Goal: Task Accomplishment & Management: Use online tool/utility

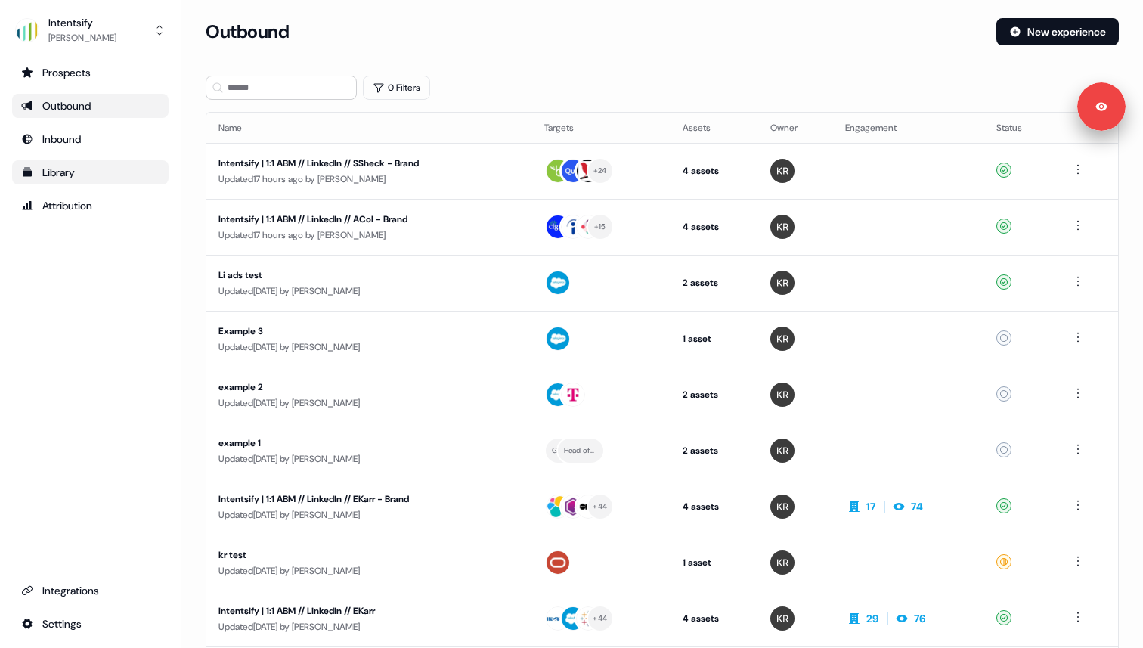
click at [85, 175] on div "Library" at bounding box center [90, 172] width 138 height 15
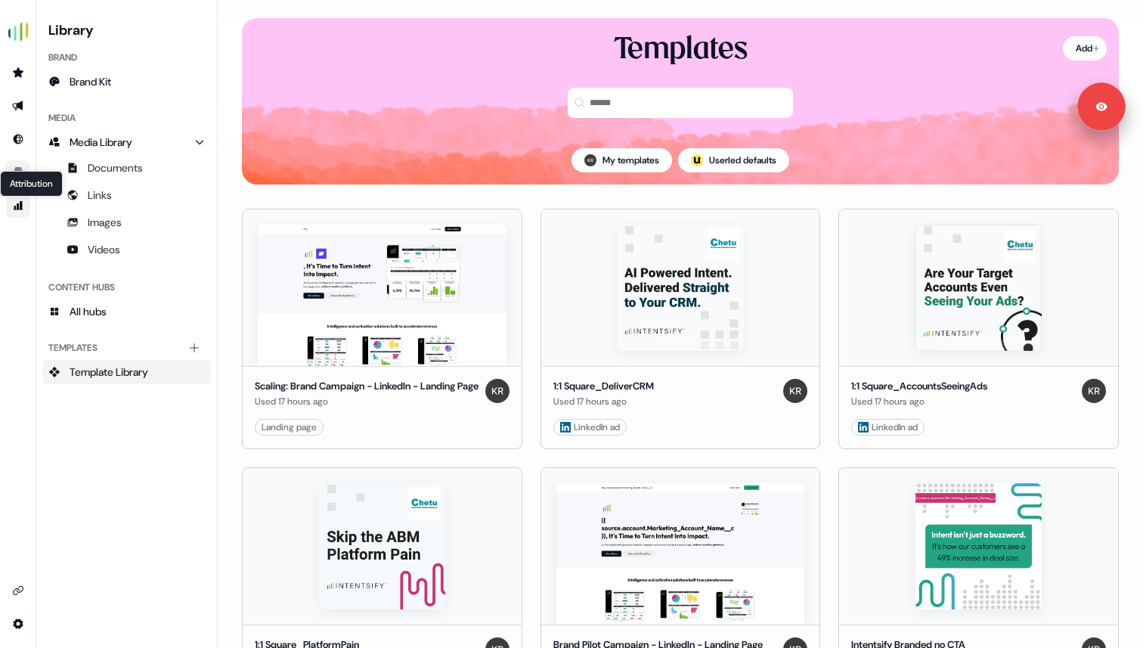
click at [18, 206] on icon "Go to attribution" at bounding box center [19, 205] width 10 height 9
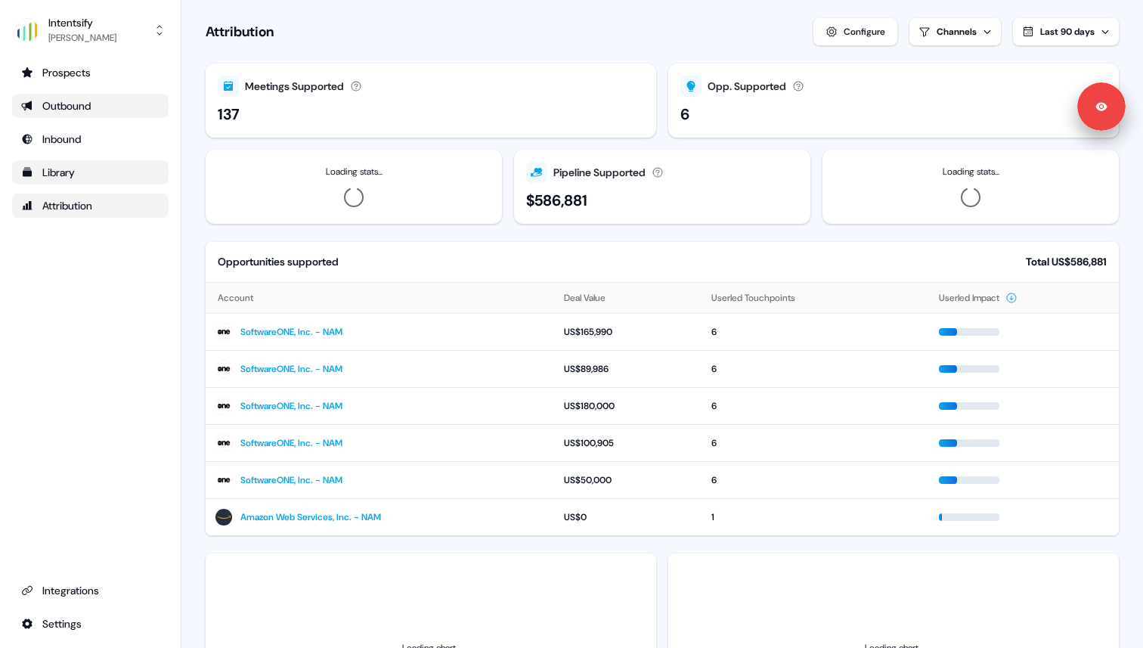
click at [72, 109] on div "Outbound" at bounding box center [90, 105] width 138 height 15
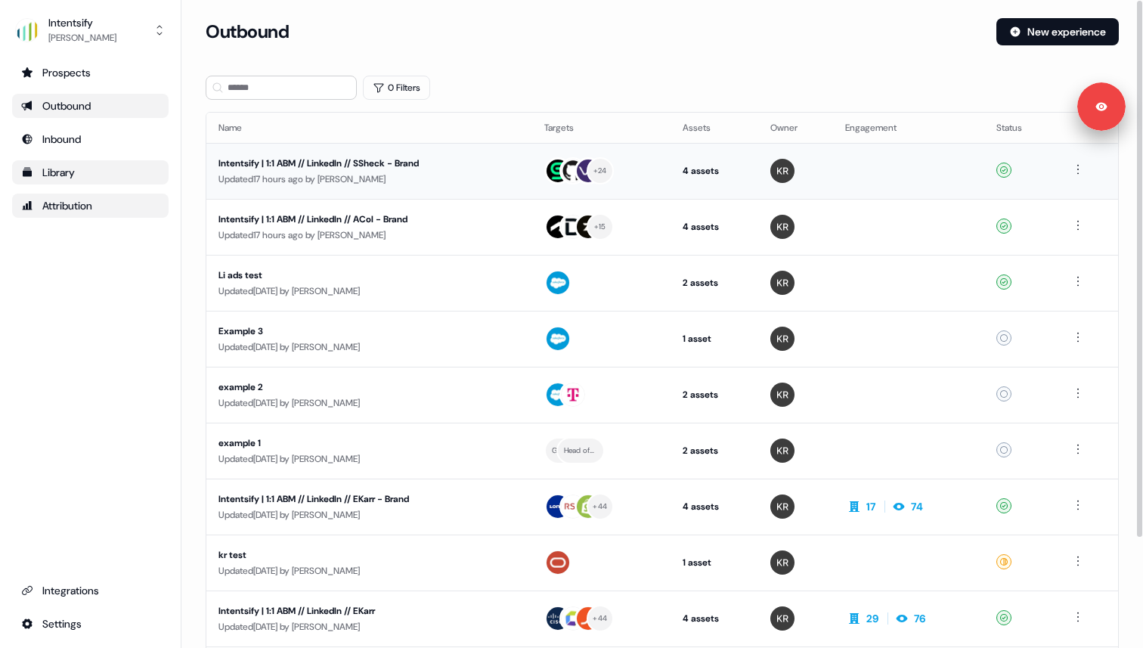
click at [368, 164] on div "Intentsify | 1:1 ABM // LinkedIn // SSheck - Brand" at bounding box center [361, 163] width 286 height 15
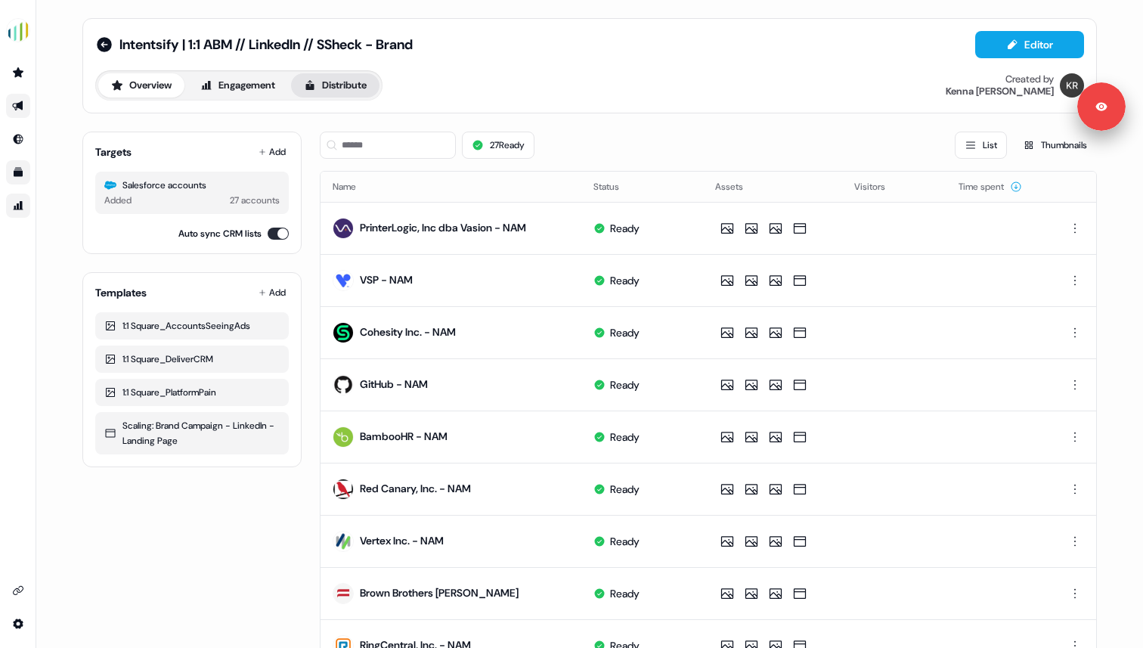
click at [331, 88] on button "Distribute" at bounding box center [335, 85] width 88 height 24
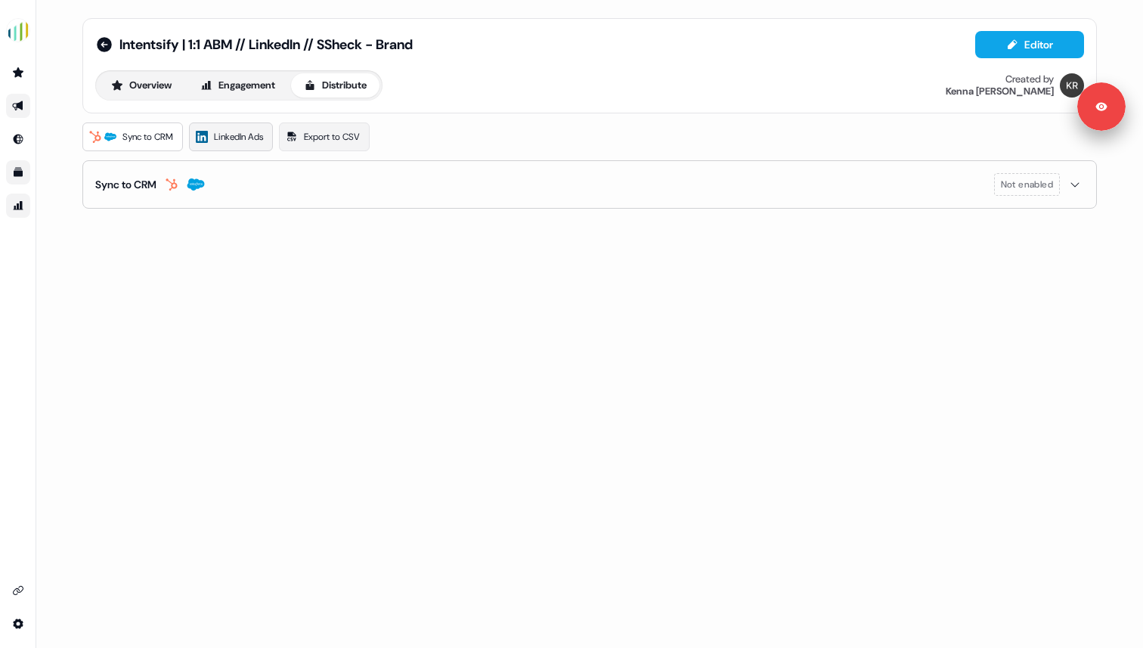
click at [252, 135] on span "LinkedIn Ads" at bounding box center [238, 136] width 49 height 15
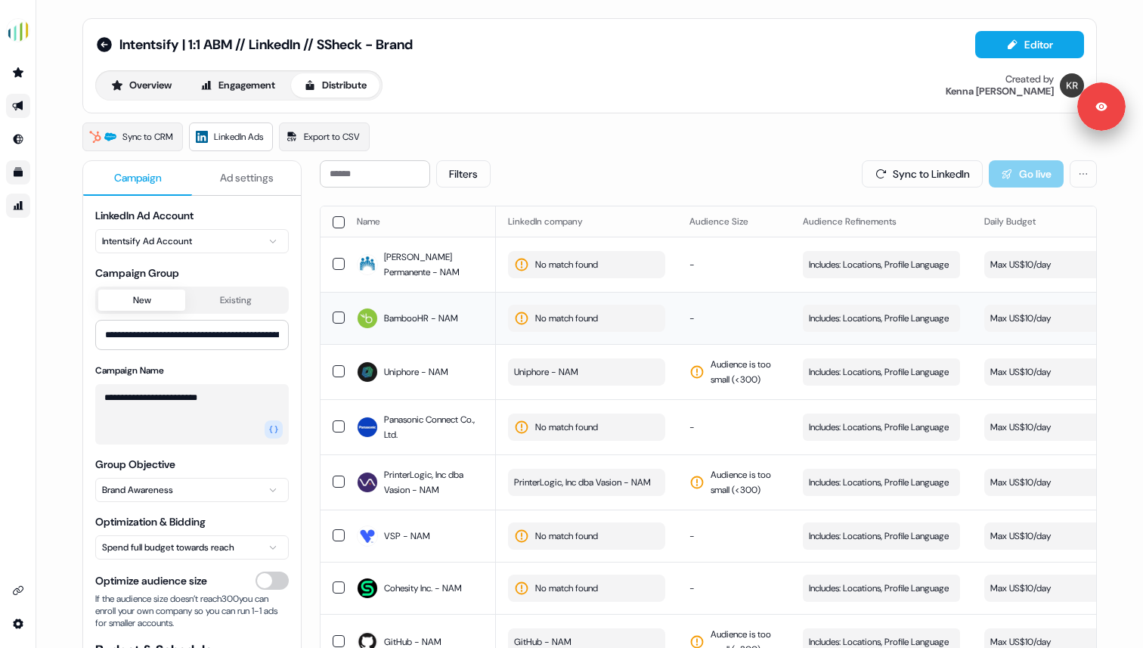
click at [558, 323] on span "No match found" at bounding box center [566, 318] width 63 height 15
click at [547, 353] on input at bounding box center [615, 351] width 216 height 30
paste input "**********"
type input "**********"
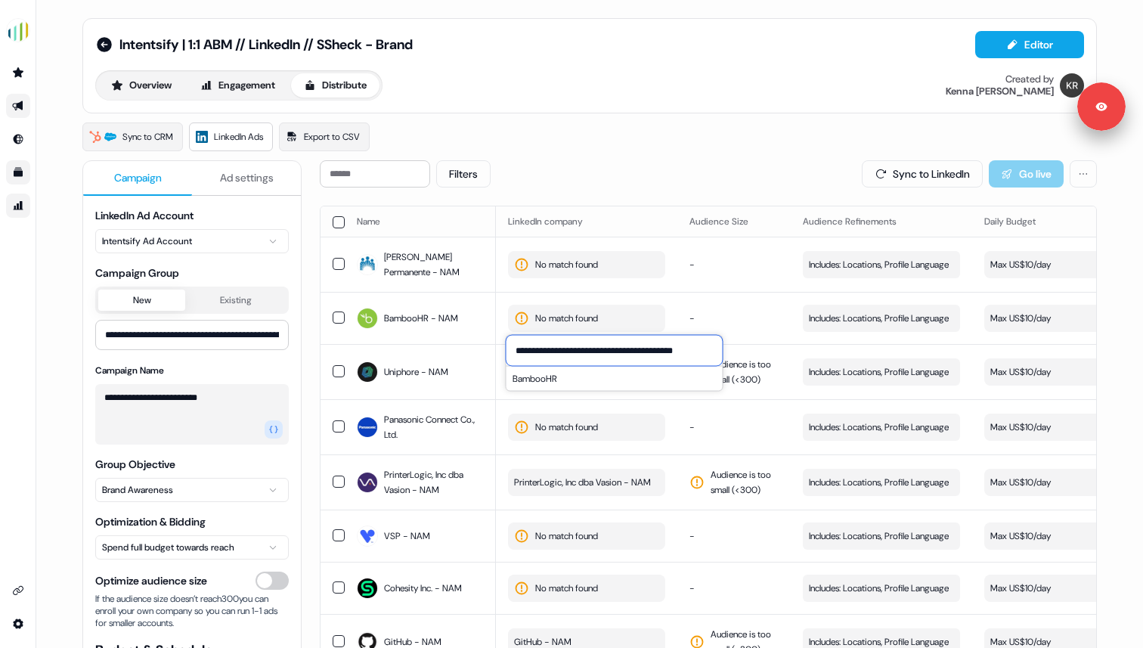
scroll to position [0, 0]
click at [539, 376] on button "BambooHR" at bounding box center [615, 379] width 216 height 24
click at [742, 312] on td "-" at bounding box center [733, 318] width 113 height 52
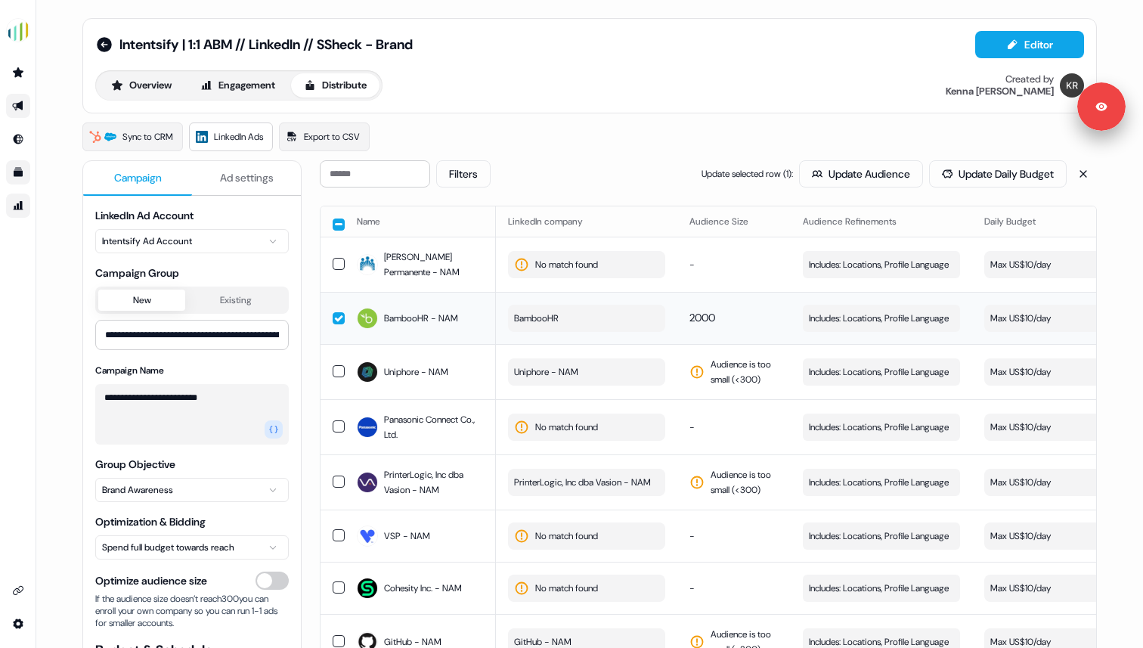
click at [333, 319] on button "button" at bounding box center [339, 318] width 12 height 12
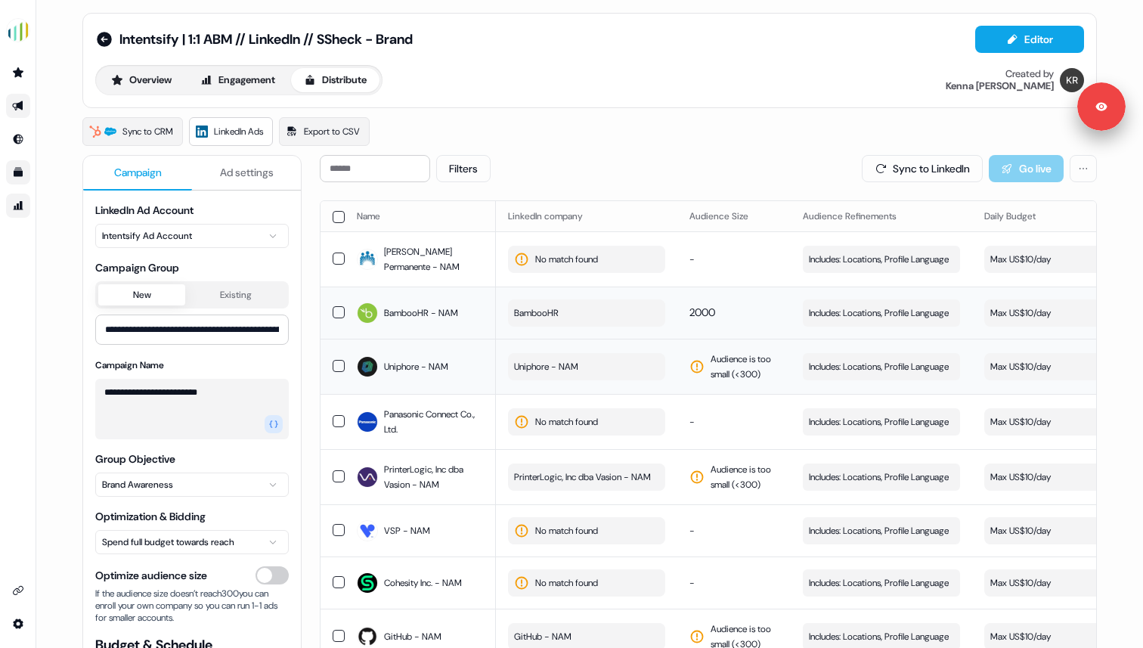
scroll to position [11, 0]
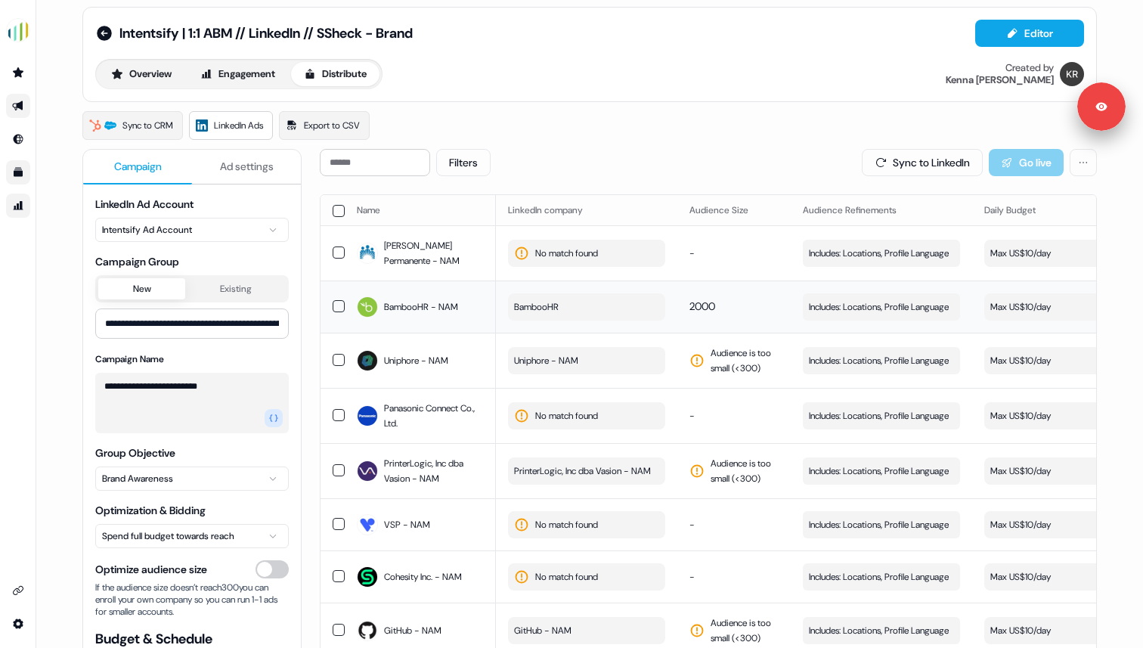
click at [562, 308] on button "BambooHR" at bounding box center [586, 306] width 157 height 27
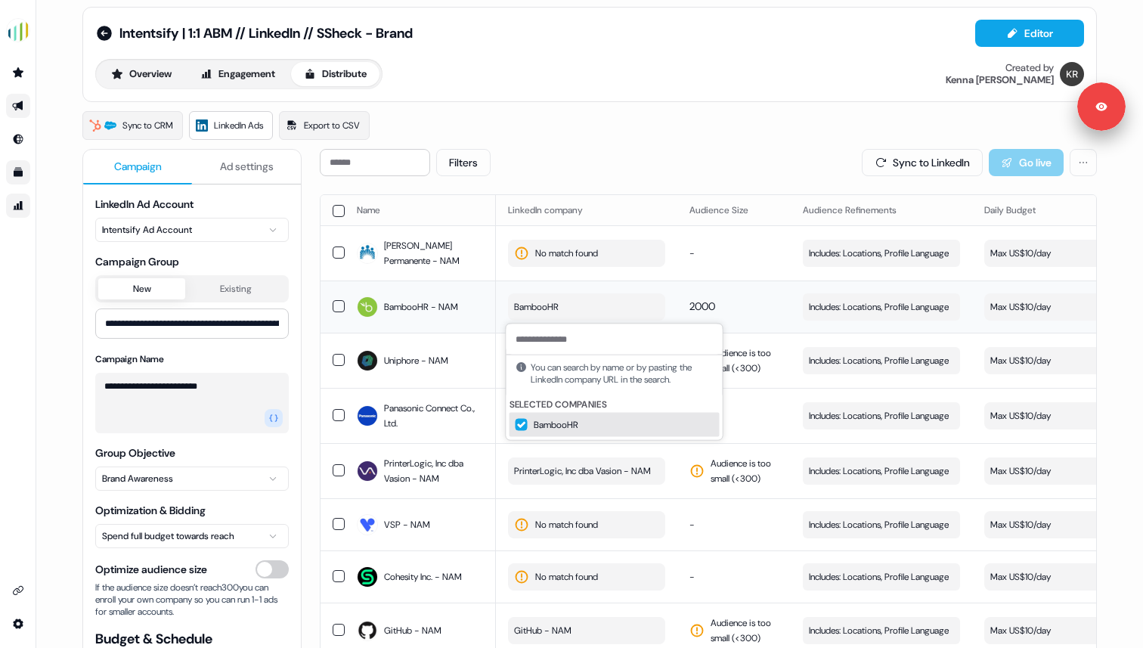
click at [704, 289] on td "2000" at bounding box center [733, 306] width 113 height 52
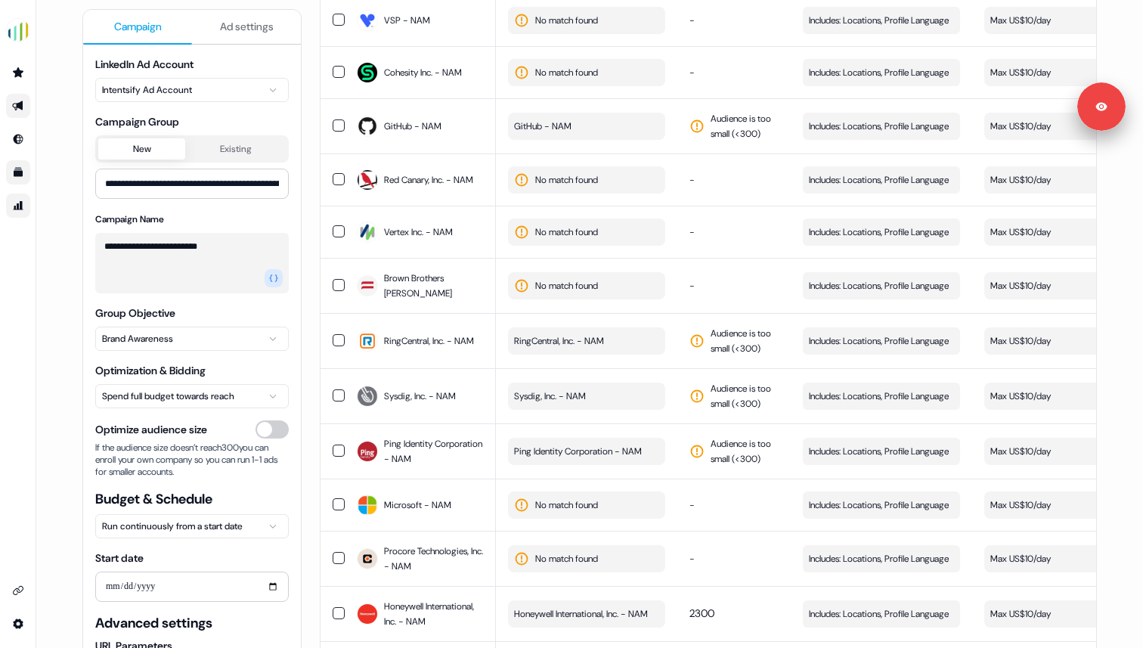
scroll to position [0, 0]
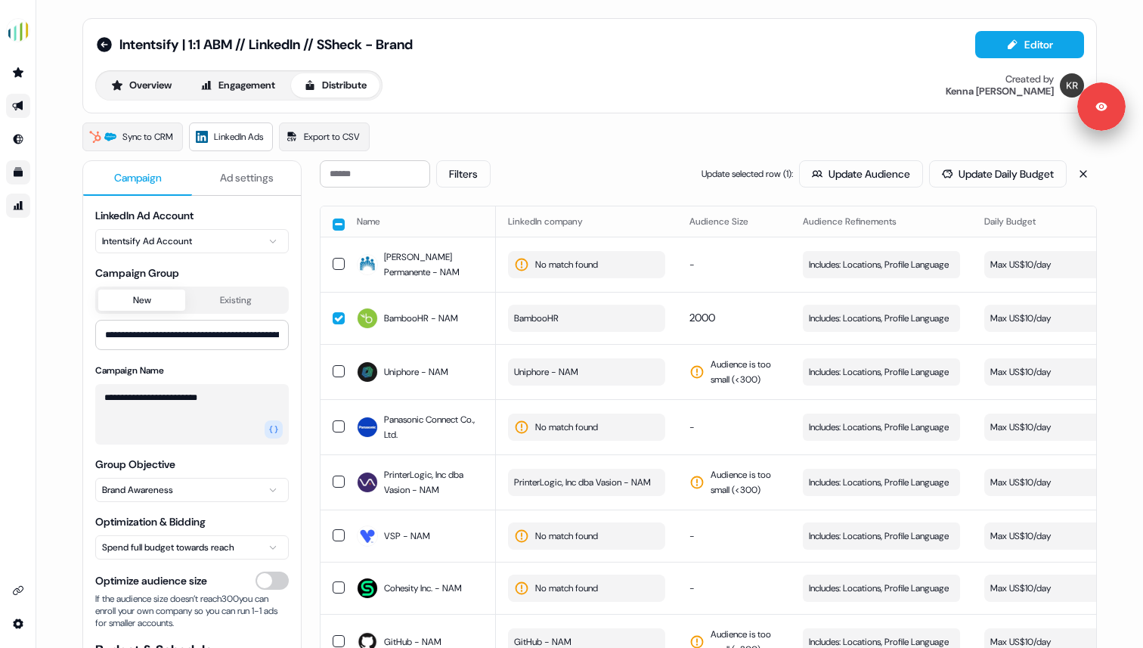
click at [143, 85] on button "Overview" at bounding box center [141, 85] width 86 height 24
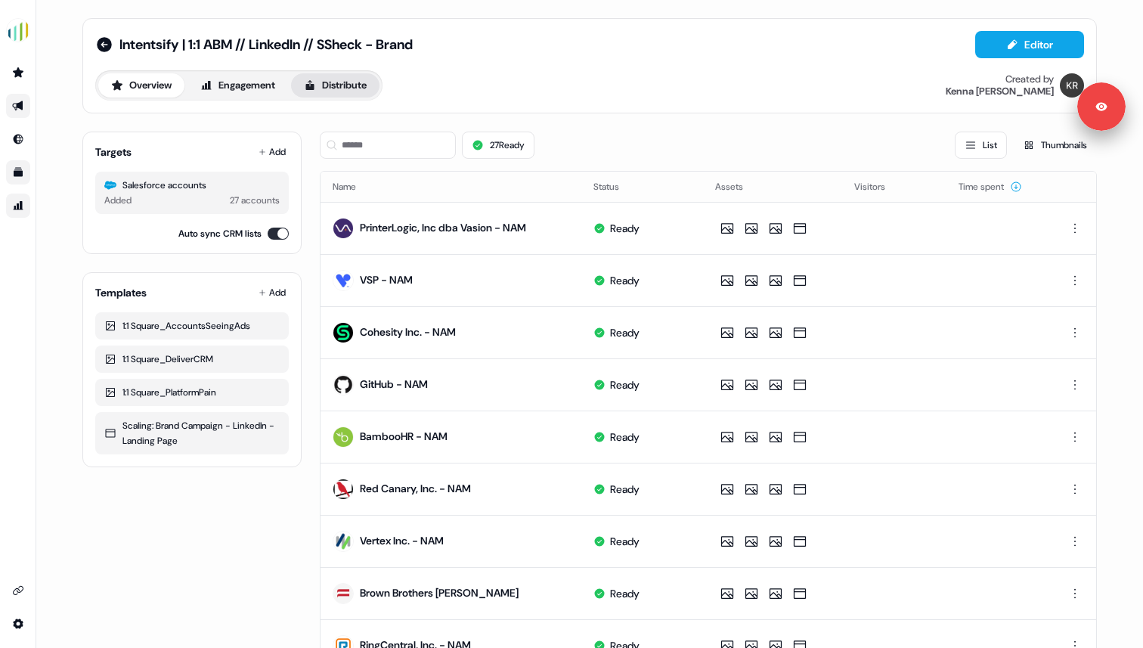
click at [362, 94] on button "Distribute" at bounding box center [335, 85] width 88 height 24
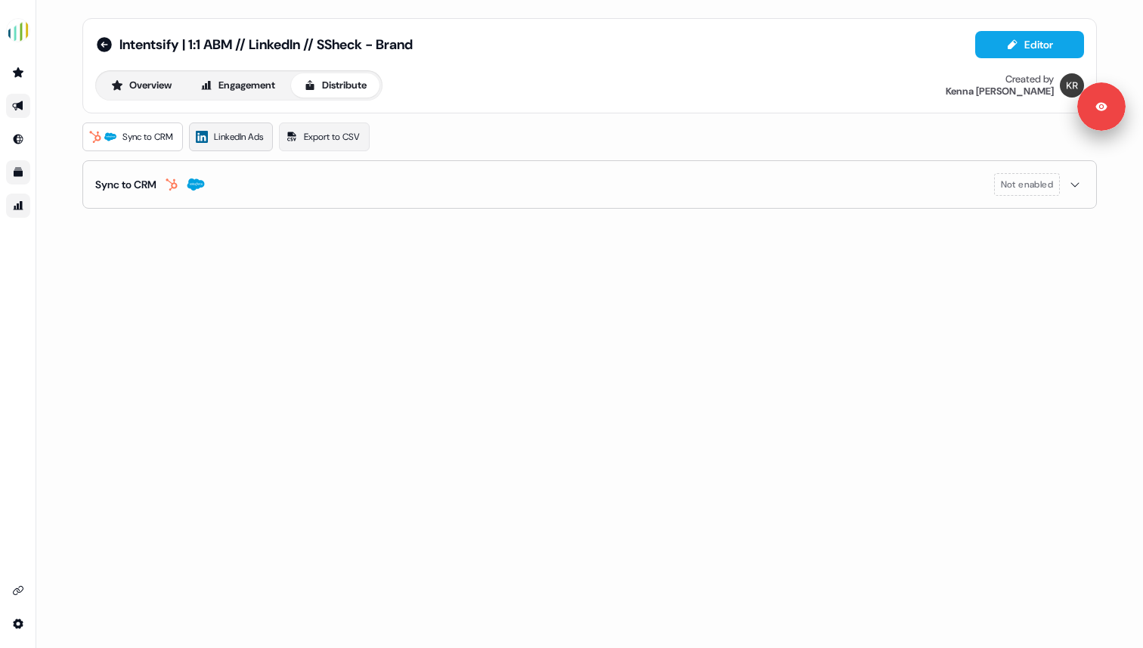
click at [236, 129] on span "LinkedIn Ads" at bounding box center [238, 136] width 49 height 15
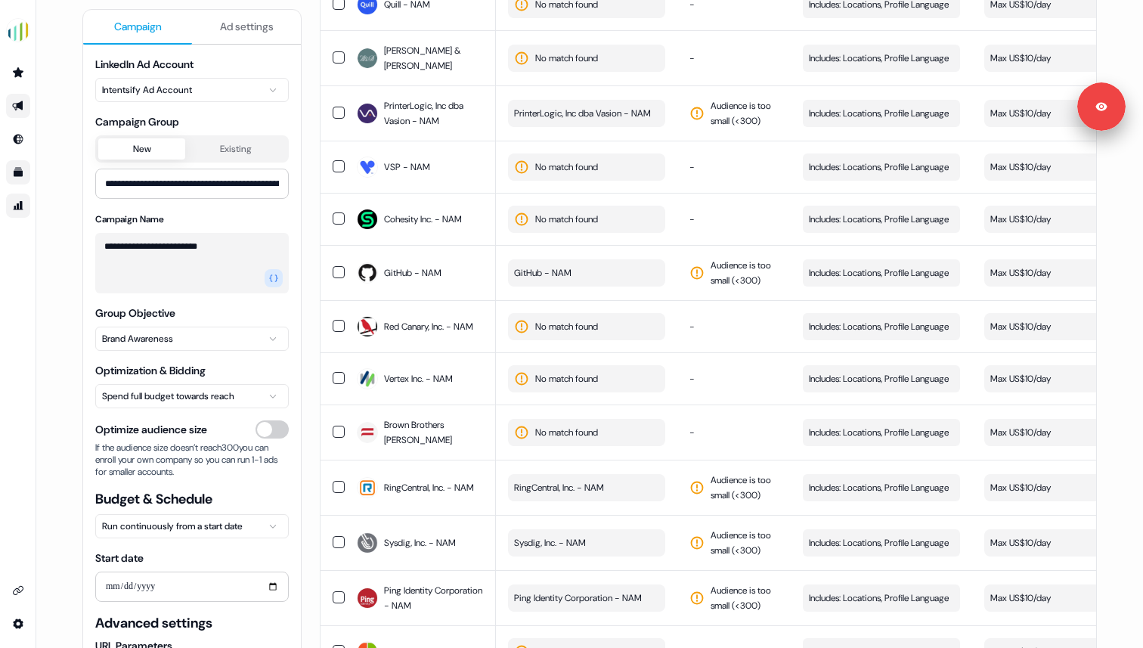
scroll to position [475, 0]
click at [575, 281] on button "GitHub - NAM" at bounding box center [586, 274] width 157 height 27
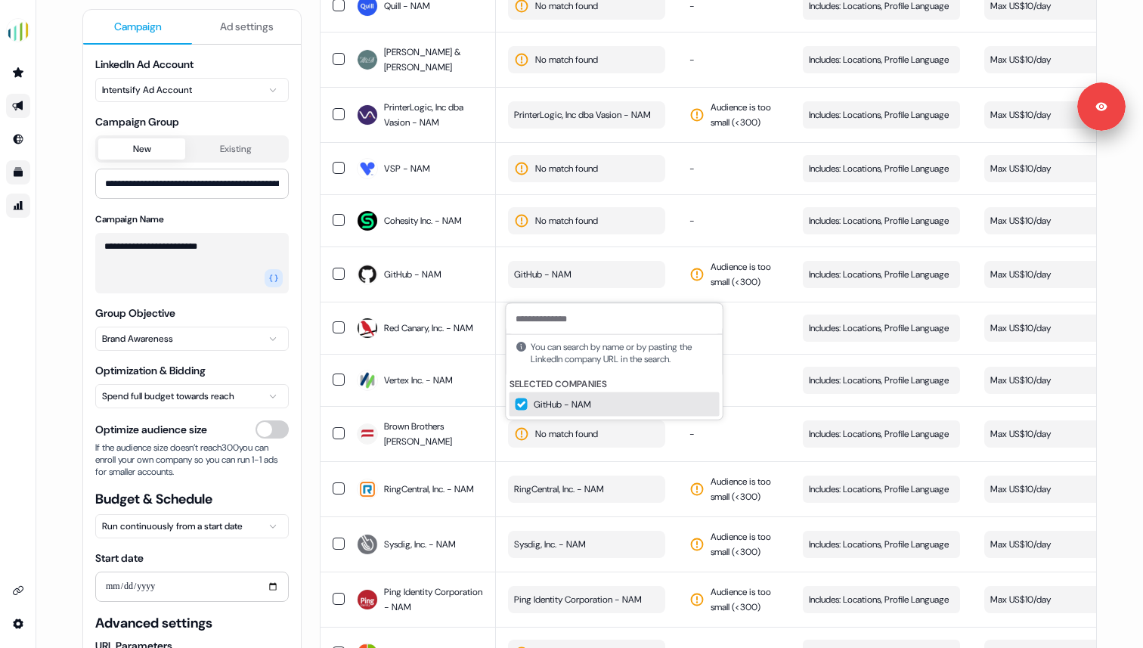
click at [522, 404] on button "Suggestions" at bounding box center [522, 404] width 12 height 12
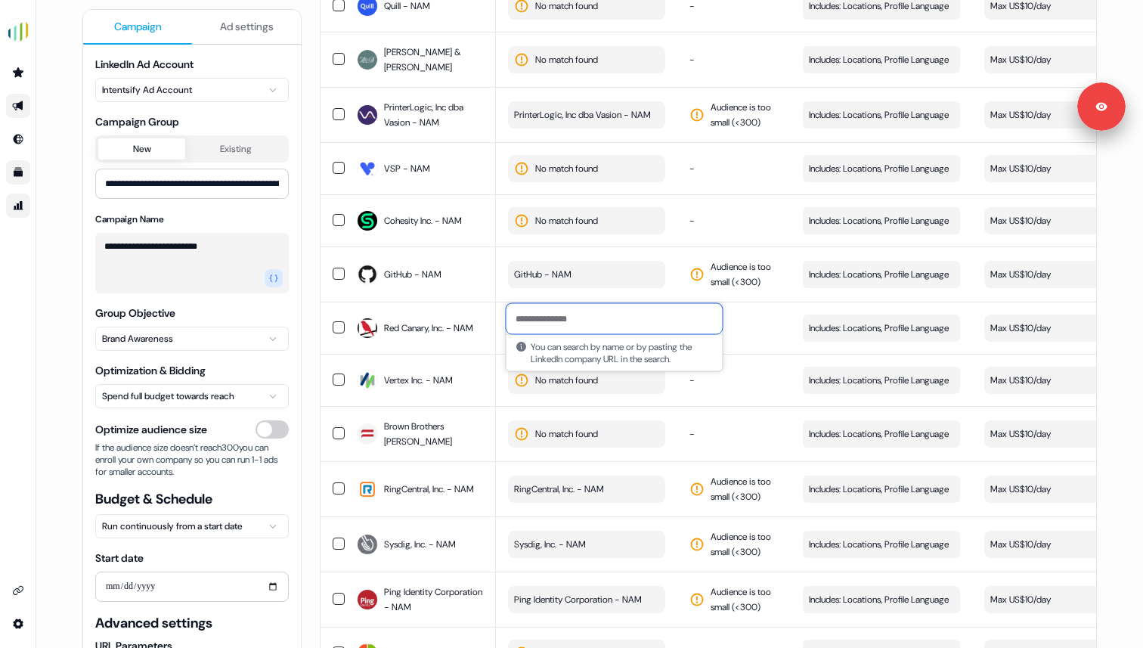
click at [534, 318] on input at bounding box center [615, 319] width 216 height 30
paste input "**********"
type input "**********"
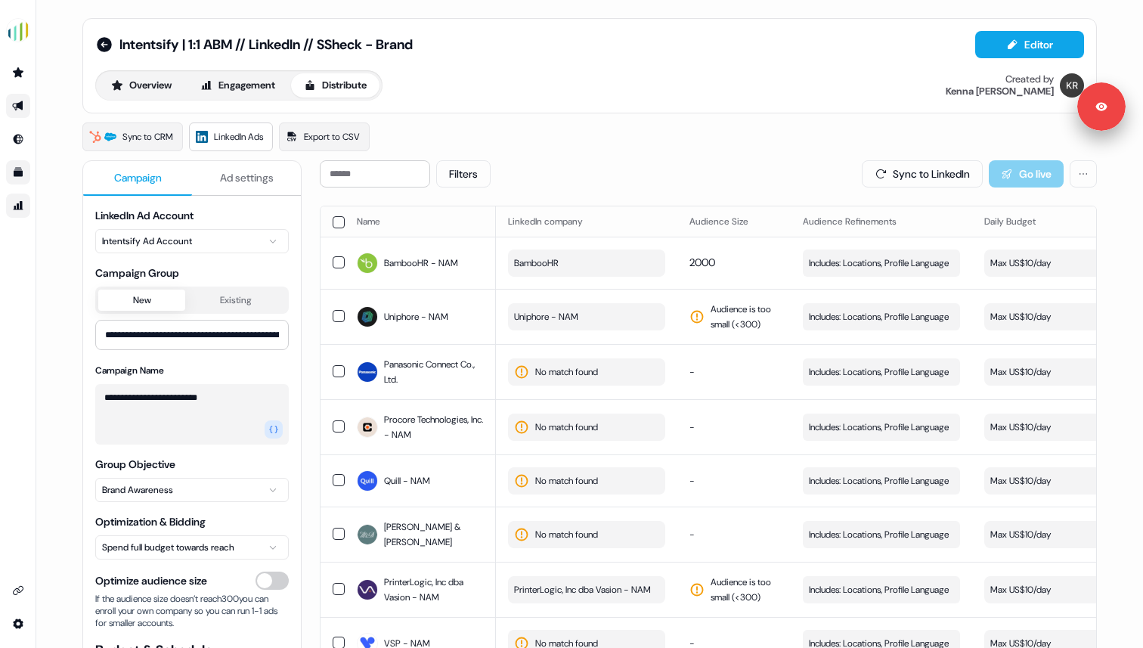
scroll to position [39, 0]
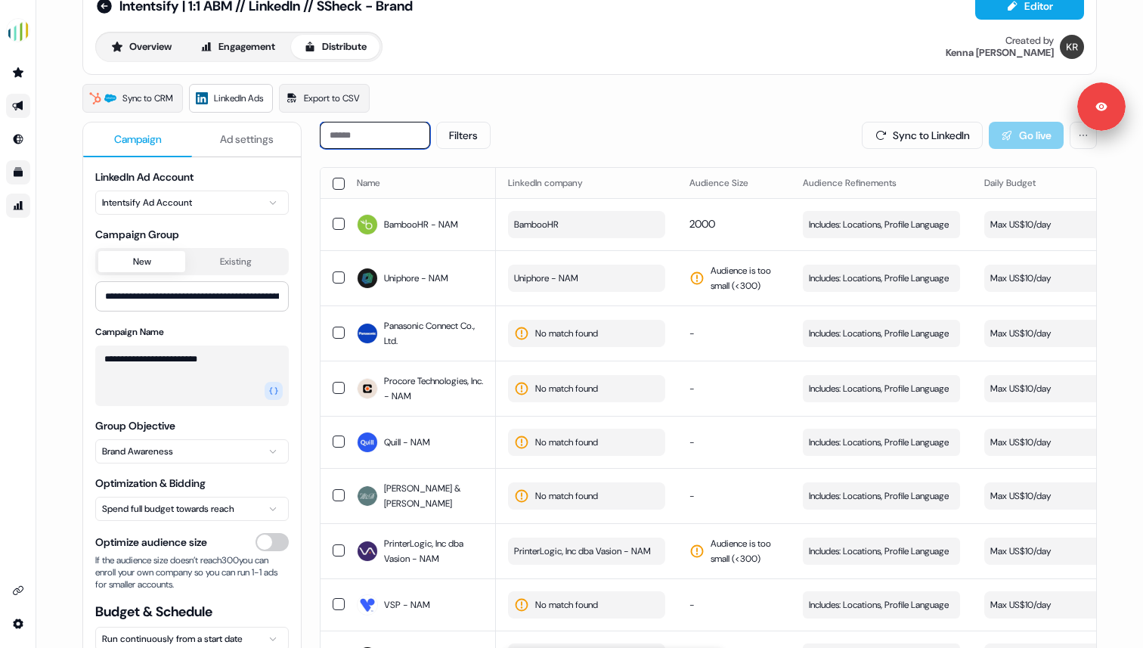
click at [358, 135] on input at bounding box center [375, 135] width 110 height 27
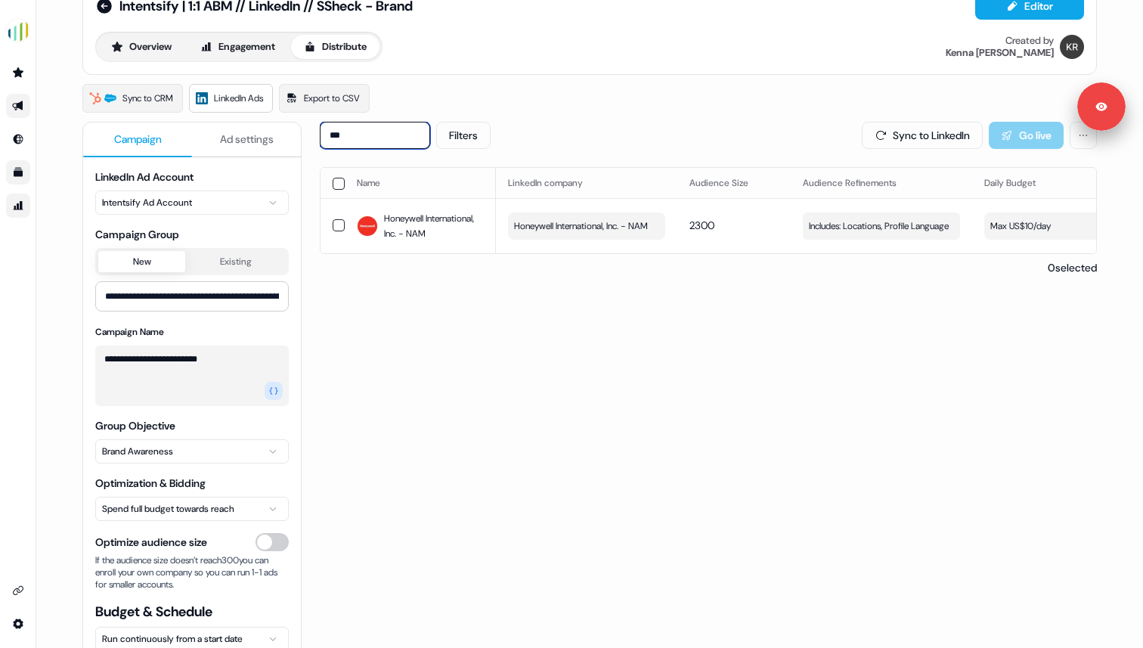
type input "***"
click at [547, 234] on span "Honeywell International, Inc. - NAM" at bounding box center [581, 225] width 134 height 15
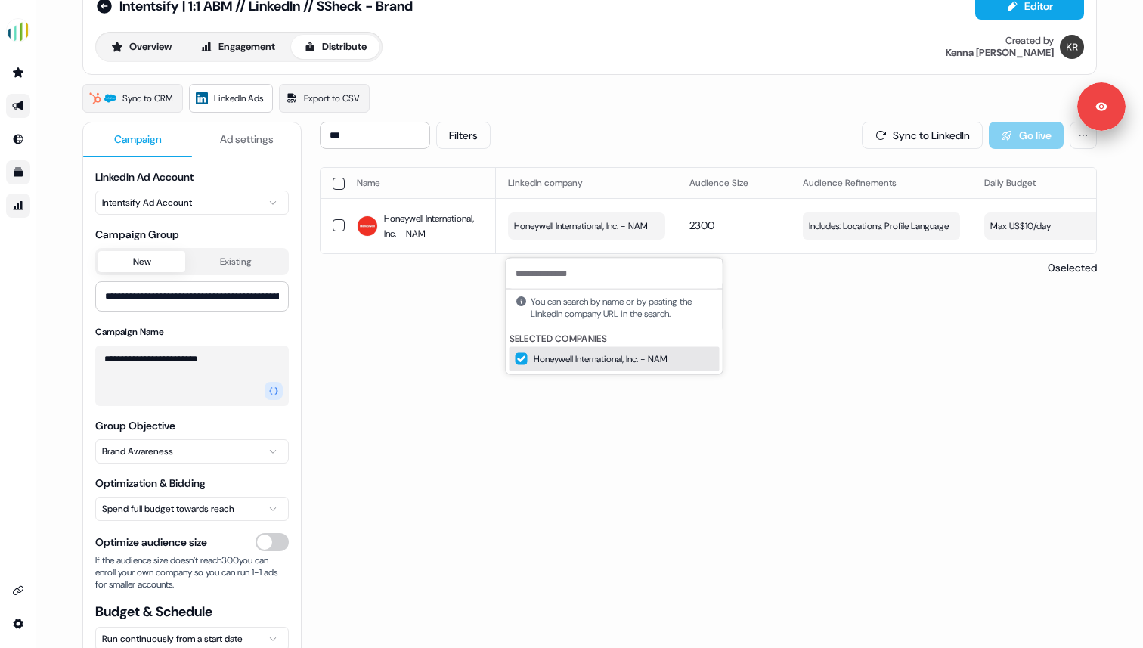
click at [519, 367] on div "Honeywell International, Inc. - NAM" at bounding box center [615, 359] width 210 height 24
click at [541, 272] on input at bounding box center [615, 274] width 216 height 30
click at [553, 398] on div "*** Filters Sync to LinkedIn Go live Name LinkedIn company Audience Size Audien…" at bounding box center [708, 432] width 777 height 621
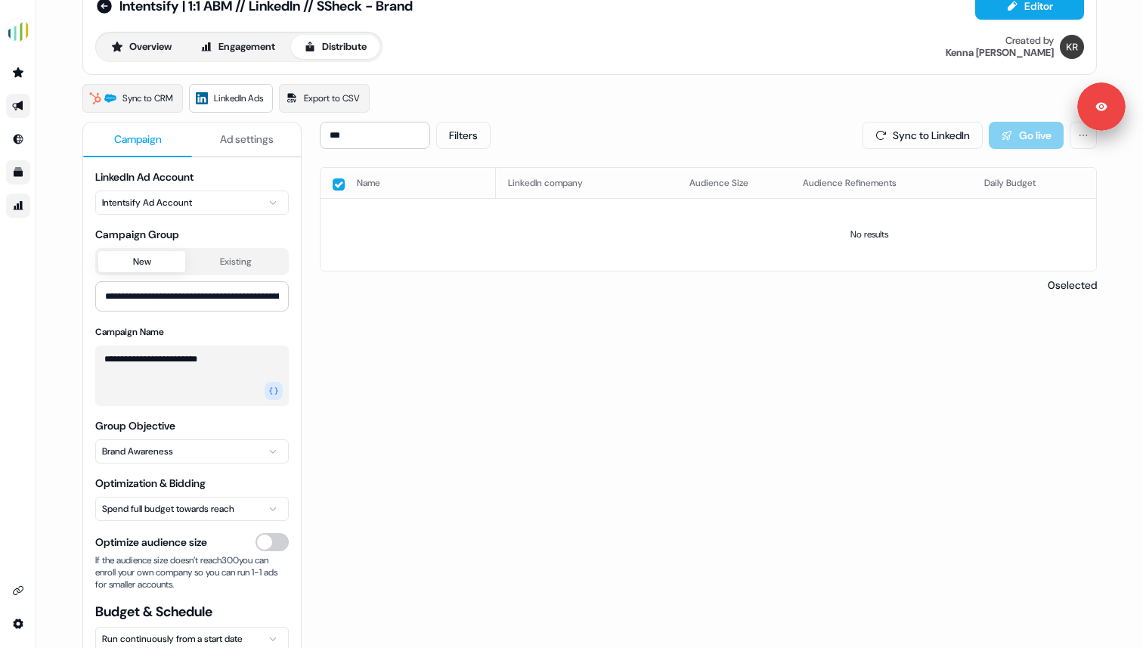
click at [336, 181] on button "button" at bounding box center [339, 184] width 12 height 12
click at [349, 132] on input "***" at bounding box center [375, 135] width 110 height 27
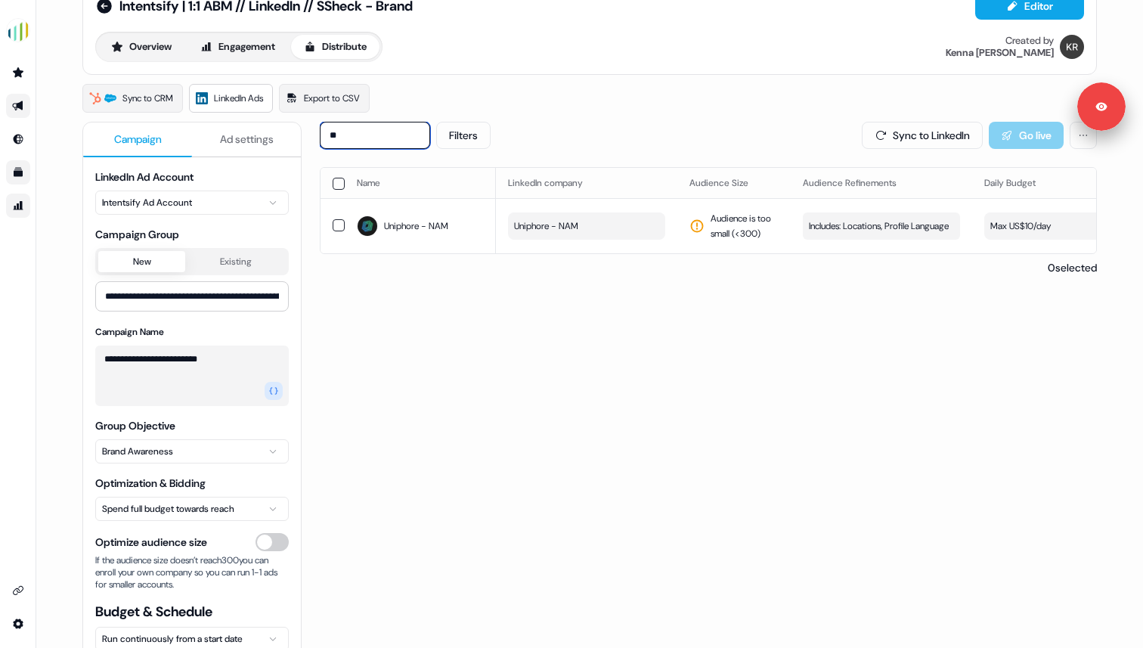
type input "*"
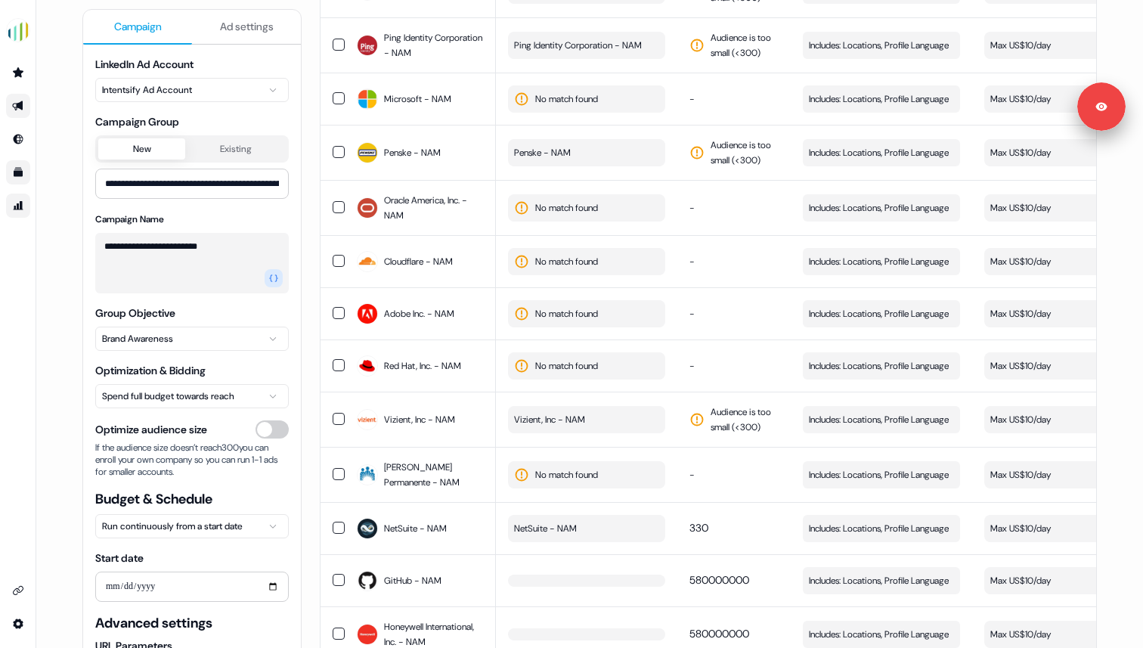
scroll to position [1114, 0]
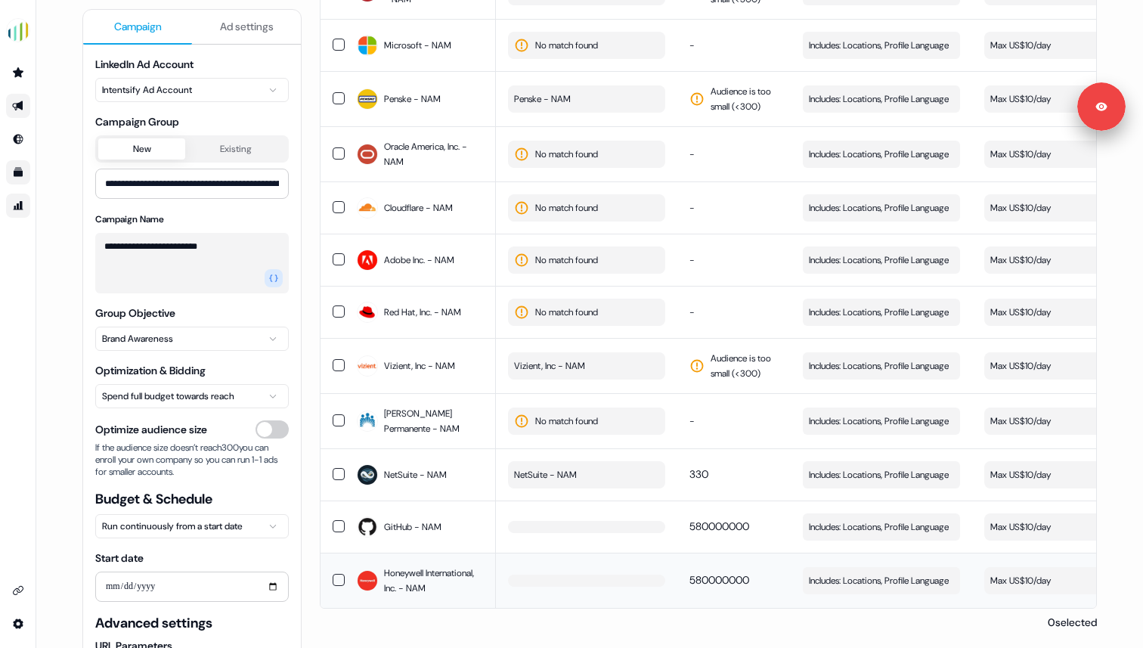
click at [423, 571] on span "Honeywell International, Inc. - NAM" at bounding box center [434, 580] width 100 height 30
click at [556, 575] on button "button" at bounding box center [586, 581] width 157 height 12
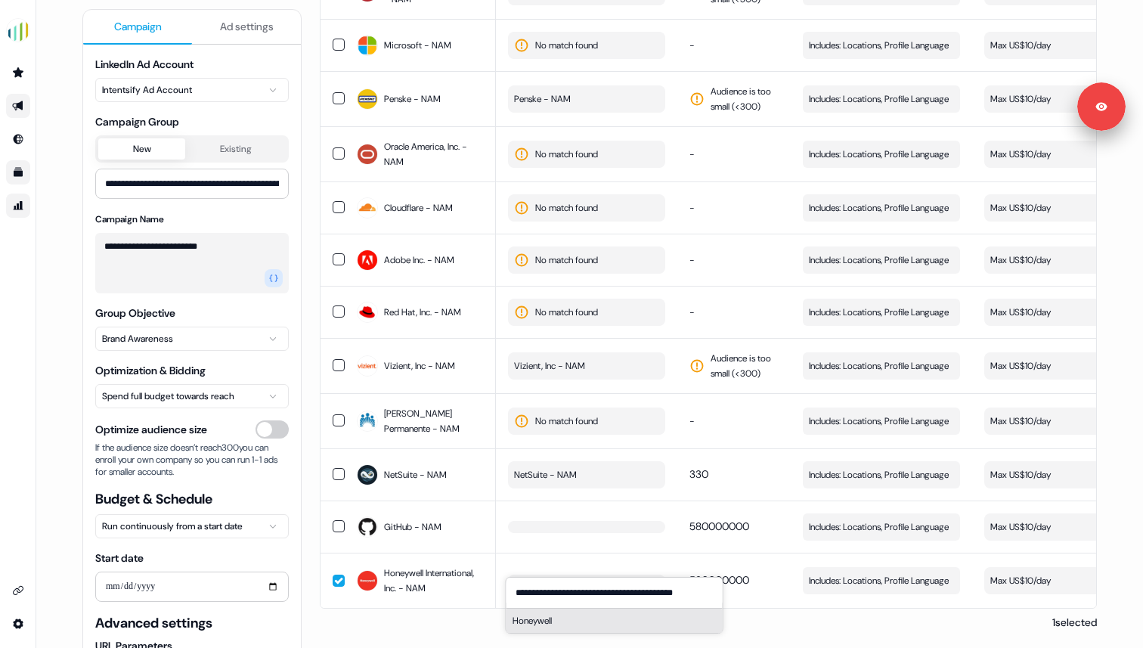
type input "**********"
click at [537, 624] on button "Honeywell" at bounding box center [615, 621] width 216 height 24
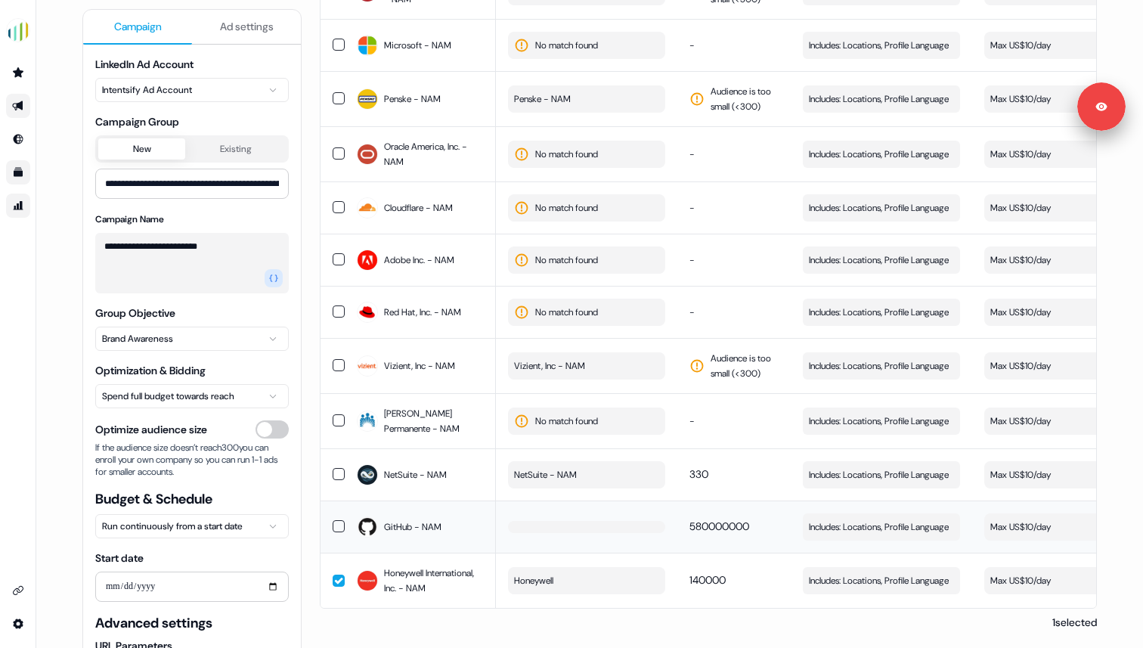
click at [553, 521] on button "button" at bounding box center [586, 527] width 157 height 12
type input "**********"
click at [569, 556] on button "GitHub" at bounding box center [615, 559] width 216 height 24
click at [584, 617] on div "1 selected" at bounding box center [708, 622] width 777 height 15
click at [708, 590] on td "140000" at bounding box center [733, 580] width 113 height 55
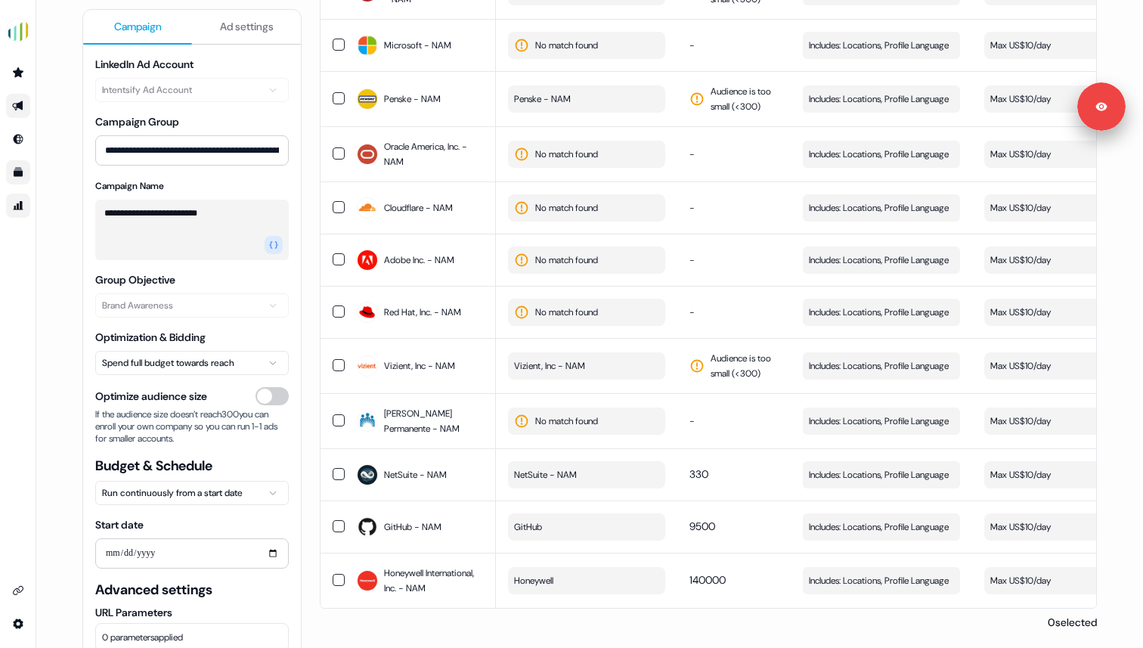
click at [708, 627] on div "0 selected" at bounding box center [708, 622] width 777 height 15
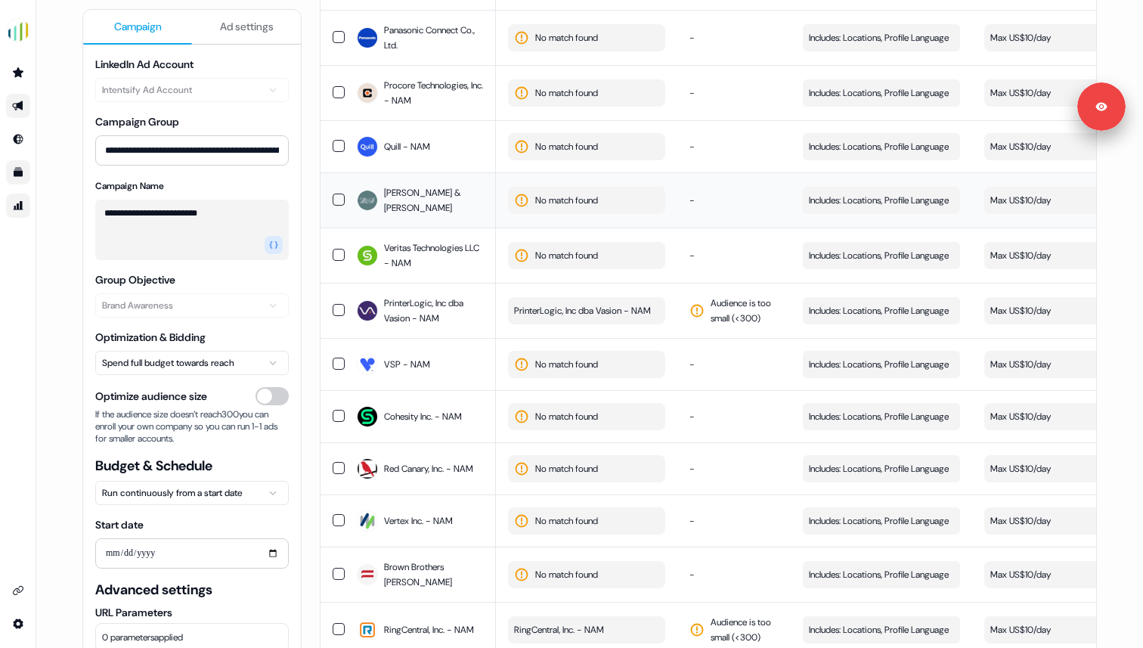
scroll to position [0, 0]
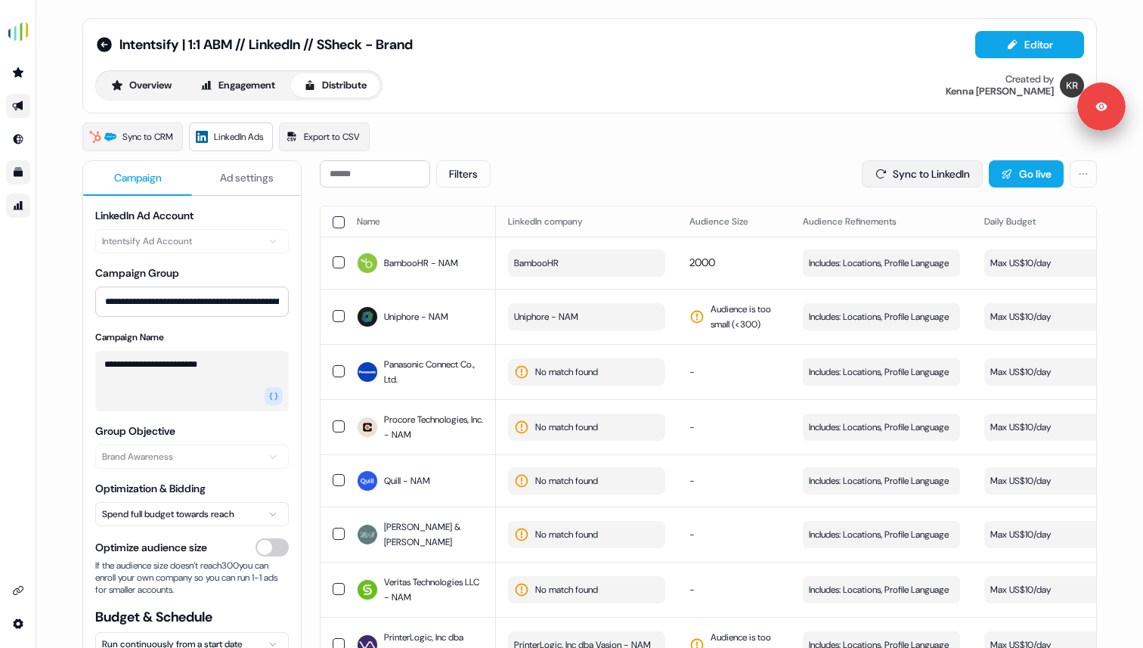
click at [909, 170] on button "Sync to LinkedIn" at bounding box center [922, 173] width 121 height 27
click at [337, 218] on button "button" at bounding box center [339, 222] width 12 height 12
